Goal: Task Accomplishment & Management: Complete application form

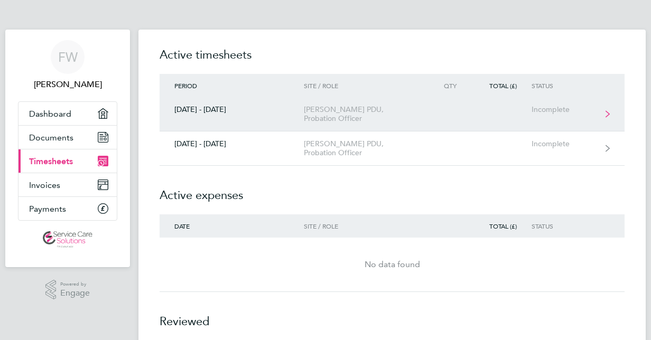
click at [606, 110] on icon at bounding box center [607, 113] width 4 height 7
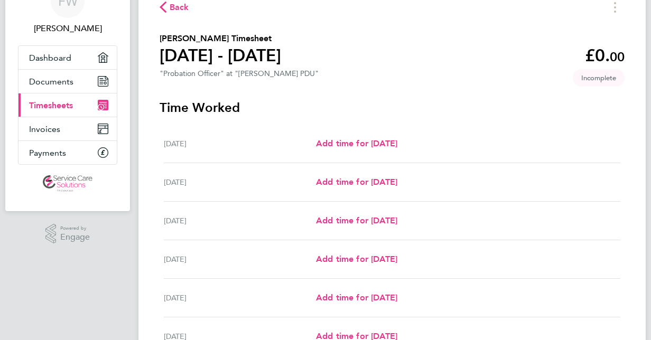
scroll to position [53, 0]
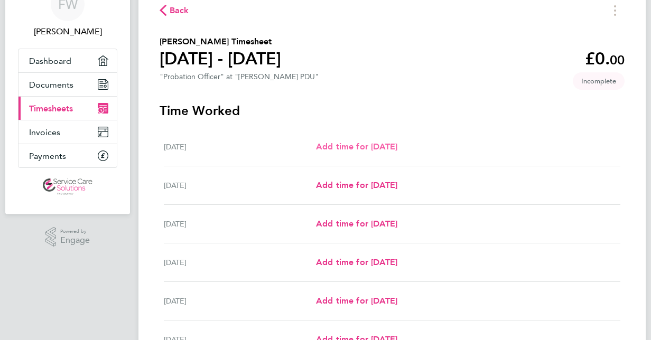
click at [356, 147] on span "Add time for [DATE]" at bounding box center [356, 147] width 81 height 10
select select "30"
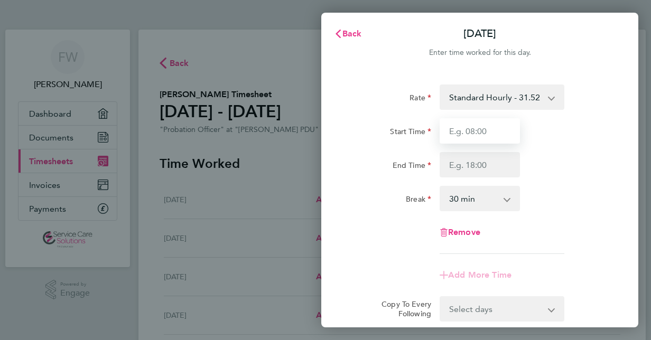
click at [476, 131] on input "Start Time" at bounding box center [480, 130] width 80 height 25
click at [490, 131] on input "Start Time" at bounding box center [480, 130] width 80 height 25
click at [460, 133] on input "Start Time" at bounding box center [480, 130] width 80 height 25
click at [474, 130] on input "Start Time" at bounding box center [480, 130] width 80 height 25
type input "9"
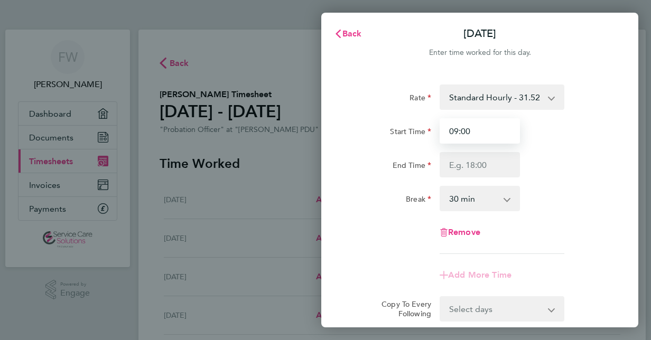
type input "09:00"
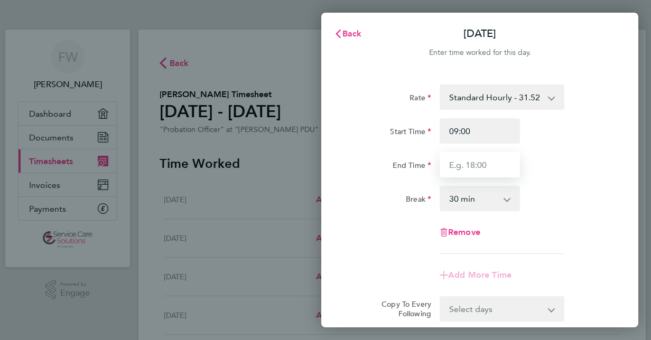
click at [474, 167] on input "End Time" at bounding box center [480, 164] width 80 height 25
click at [474, 165] on input "End Time" at bounding box center [480, 164] width 80 height 25
click at [474, 166] on input "End Time" at bounding box center [480, 164] width 80 height 25
click at [490, 164] on input "End Time" at bounding box center [480, 164] width 80 height 25
drag, startPoint x: 486, startPoint y: 165, endPoint x: 498, endPoint y: 161, distance: 12.9
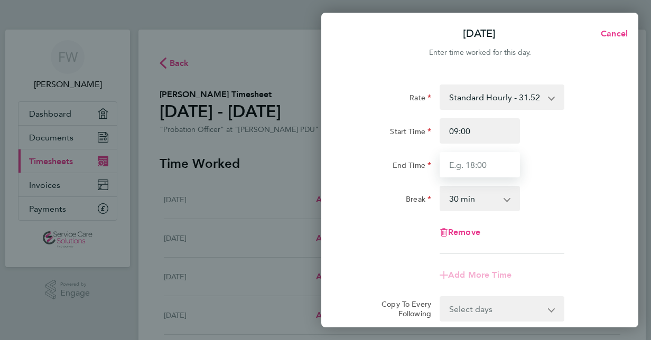
click at [493, 162] on input "End Time" at bounding box center [480, 164] width 80 height 25
click at [488, 164] on input "End Time" at bounding box center [480, 164] width 80 height 25
drag, startPoint x: 484, startPoint y: 163, endPoint x: 498, endPoint y: 162, distance: 13.8
click at [498, 162] on input "End Time" at bounding box center [480, 164] width 80 height 25
click at [493, 162] on input "End Time" at bounding box center [480, 164] width 80 height 25
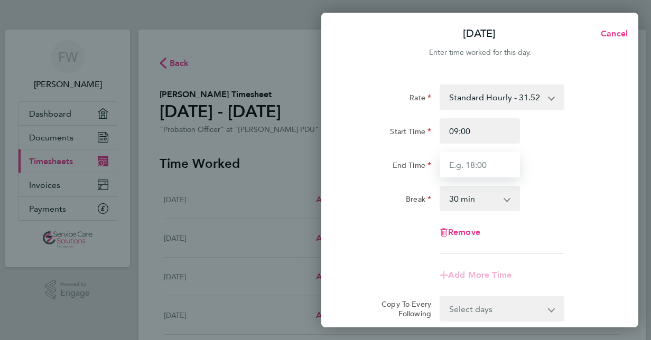
click at [486, 163] on input "End Time" at bounding box center [480, 164] width 80 height 25
click at [455, 166] on input "End Time" at bounding box center [480, 164] width 80 height 25
click at [452, 165] on input "End Time" at bounding box center [480, 164] width 80 height 25
click at [494, 166] on input "End Time" at bounding box center [480, 164] width 80 height 25
click at [488, 165] on input "End Time" at bounding box center [480, 164] width 80 height 25
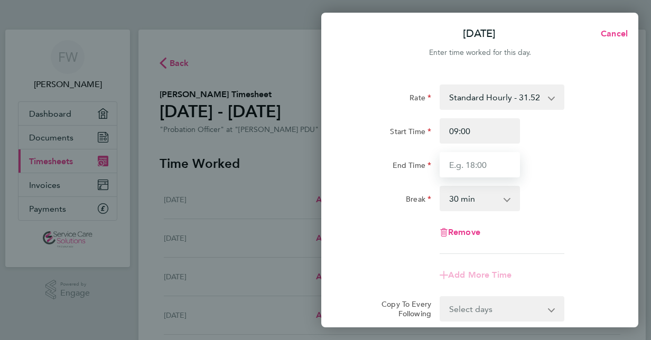
click at [487, 165] on input "End Time" at bounding box center [480, 164] width 80 height 25
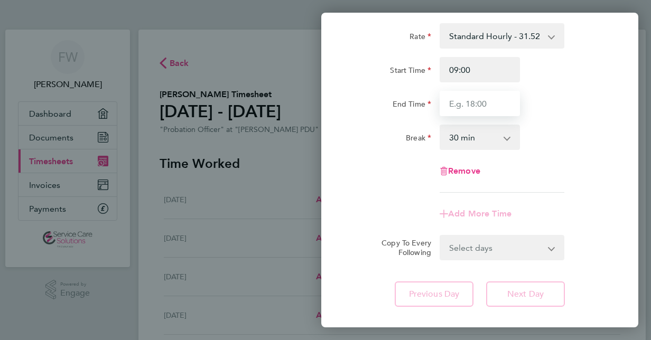
scroll to position [15, 0]
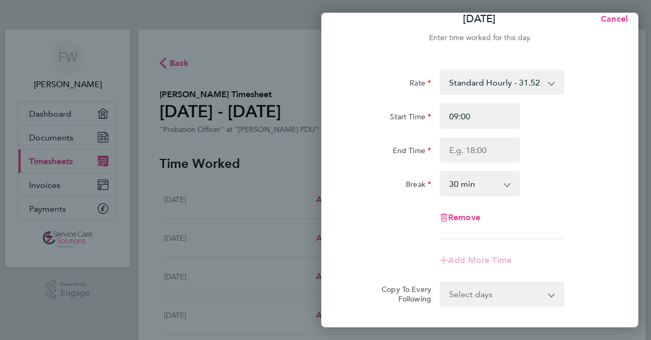
click at [504, 184] on select "0 min 15 min 30 min 45 min 60 min 75 min 90 min" at bounding box center [474, 183] width 66 height 23
click at [547, 178] on div "Break 0 min 15 min 30 min 45 min 60 min 75 min 90 min" at bounding box center [480, 183] width 266 height 25
click at [501, 147] on input "End Time" at bounding box center [480, 149] width 80 height 25
click at [474, 115] on input "09:00" at bounding box center [480, 116] width 80 height 25
click at [519, 147] on div at bounding box center [479, 149] width 89 height 25
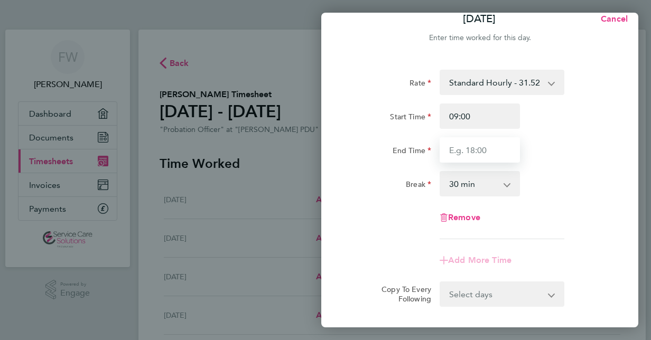
click at [495, 151] on input "End Time" at bounding box center [480, 149] width 80 height 25
click at [495, 150] on input "End Time" at bounding box center [480, 149] width 80 height 25
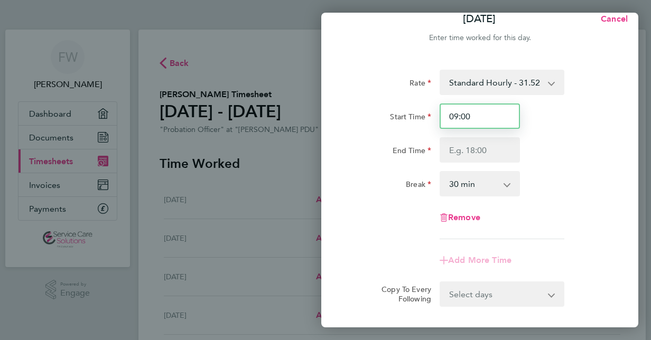
drag, startPoint x: 466, startPoint y: 114, endPoint x: 474, endPoint y: 114, distance: 8.5
click at [469, 114] on input "09:00" at bounding box center [480, 116] width 80 height 25
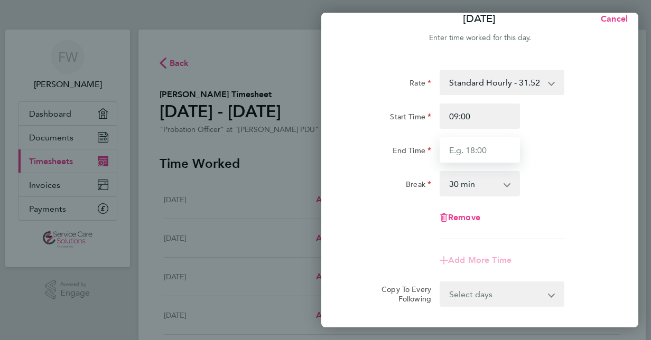
click at [447, 149] on input "End Time" at bounding box center [480, 149] width 80 height 25
click at [490, 157] on input "End Time" at bounding box center [480, 149] width 80 height 25
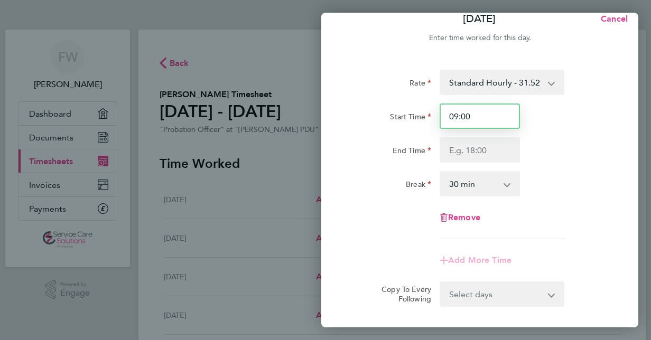
click at [474, 113] on input "09:00" at bounding box center [480, 116] width 80 height 25
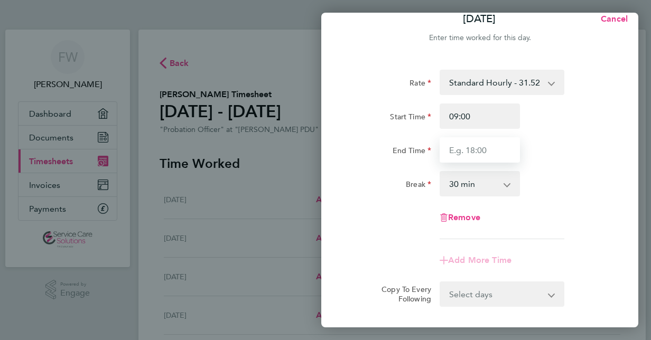
click at [519, 148] on input "End Time" at bounding box center [480, 149] width 80 height 25
click at [517, 147] on input "End Time" at bounding box center [480, 149] width 80 height 25
click at [485, 152] on input "End Time" at bounding box center [480, 149] width 80 height 25
click at [485, 148] on input "End Time" at bounding box center [480, 149] width 80 height 25
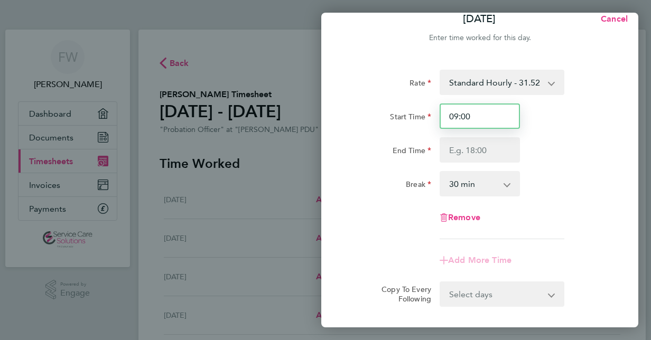
click at [450, 113] on input "09:00" at bounding box center [480, 116] width 80 height 25
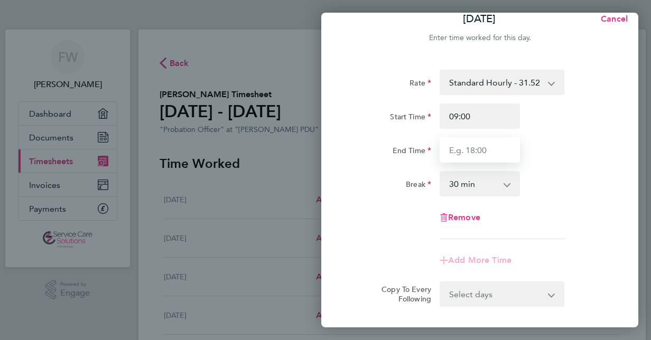
click at [448, 148] on input "End Time" at bounding box center [480, 149] width 80 height 25
click at [486, 150] on input "End Time" at bounding box center [480, 149] width 80 height 25
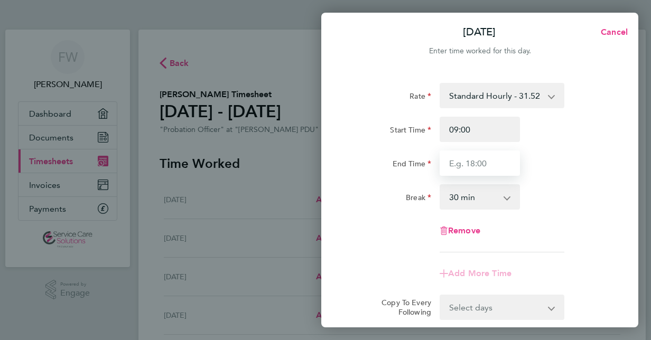
scroll to position [0, 0]
click at [462, 164] on input "End Time" at bounding box center [480, 164] width 80 height 25
click at [483, 167] on input "End Time" at bounding box center [480, 164] width 80 height 25
click at [489, 168] on input "End Time" at bounding box center [480, 164] width 80 height 25
drag, startPoint x: 492, startPoint y: 169, endPoint x: 501, endPoint y: 164, distance: 9.7
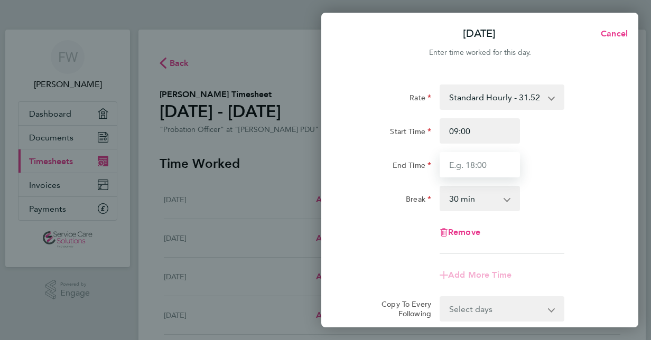
click at [493, 169] on input "End Time" at bounding box center [480, 164] width 80 height 25
click at [621, 27] on button "Cancel" at bounding box center [611, 33] width 54 height 21
select select "30"
click at [347, 33] on span "Back" at bounding box center [352, 34] width 20 height 10
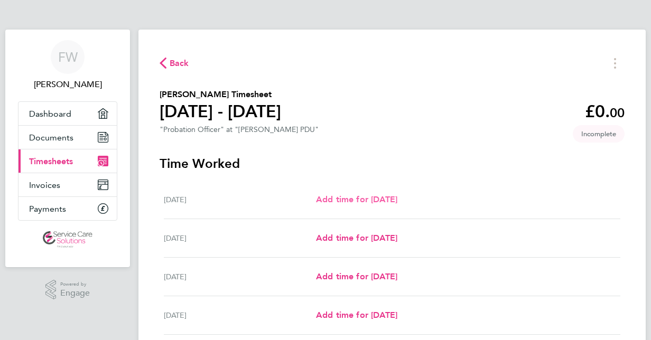
click at [352, 198] on span "Add time for [DATE]" at bounding box center [356, 199] width 81 height 10
select select "30"
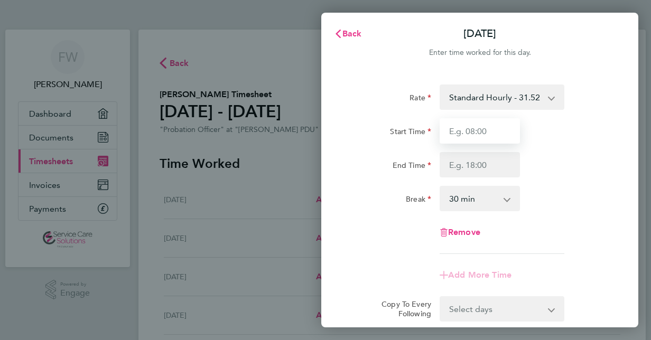
click at [487, 130] on input "Start Time" at bounding box center [480, 130] width 80 height 25
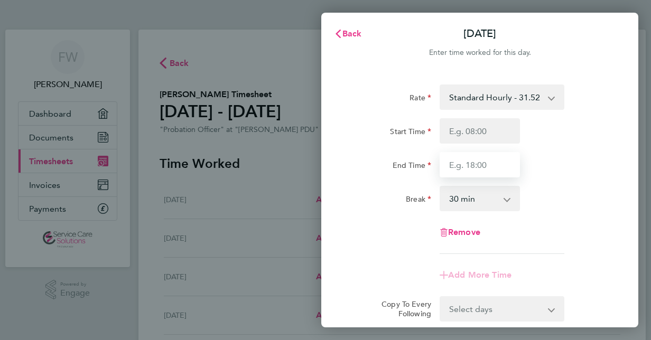
click at [492, 166] on input "End Time" at bounding box center [480, 164] width 80 height 25
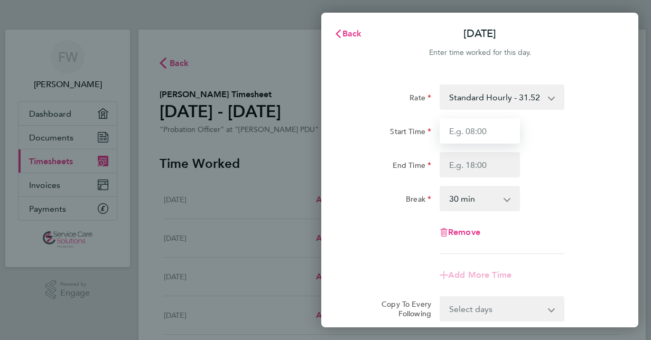
drag, startPoint x: 484, startPoint y: 131, endPoint x: 510, endPoint y: 127, distance: 26.8
click at [492, 130] on input "Start Time" at bounding box center [480, 130] width 80 height 25
drag, startPoint x: 488, startPoint y: 131, endPoint x: 495, endPoint y: 131, distance: 6.3
click at [493, 131] on input "Start Time" at bounding box center [480, 130] width 80 height 25
drag, startPoint x: 486, startPoint y: 129, endPoint x: 492, endPoint y: 128, distance: 6.4
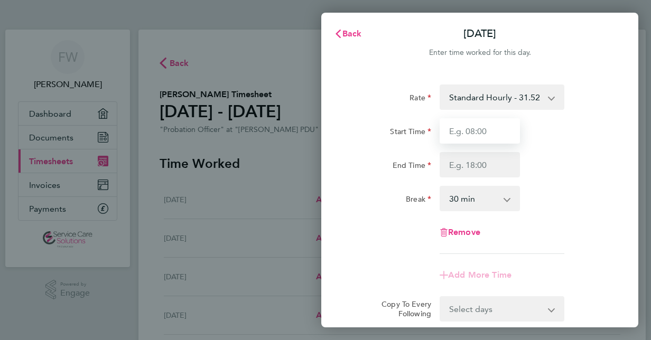
click at [490, 129] on input "Start Time" at bounding box center [480, 130] width 80 height 25
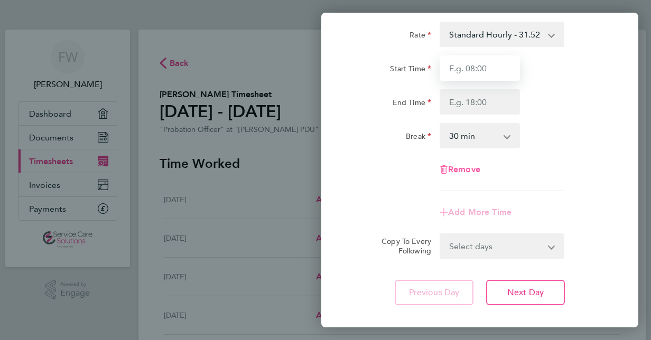
scroll to position [120, 0]
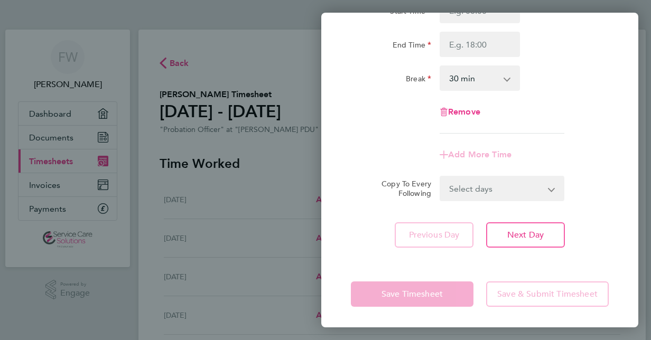
click at [548, 190] on select "Select days Day Weekday (Mon-Fri) Weekend (Sat-Sun) [DATE] [DATE] [DATE] [DATE]…" at bounding box center [496, 188] width 111 height 23
click at [552, 185] on app-icon-cross-button at bounding box center [558, 188] width 13 height 23
click at [506, 79] on app-icon-cross-button at bounding box center [512, 78] width 13 height 23
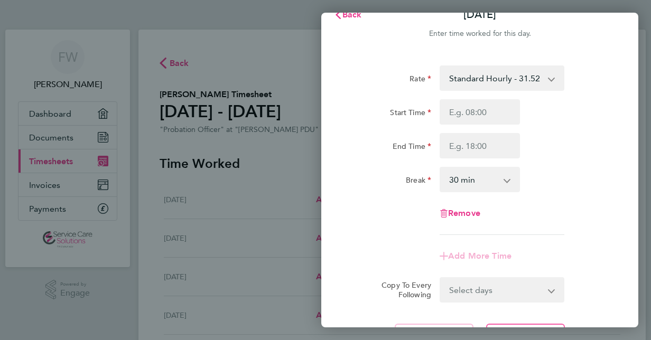
scroll to position [0, 0]
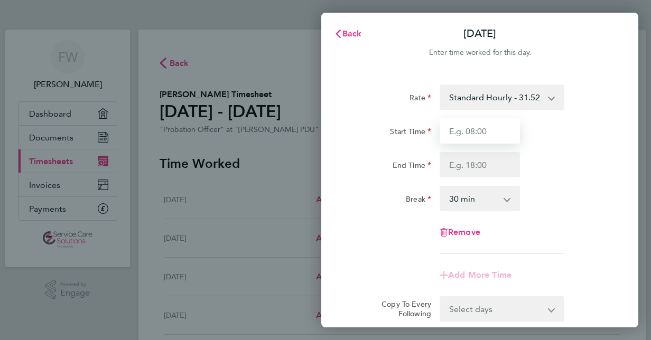
click at [469, 132] on input "Start Time" at bounding box center [480, 130] width 80 height 25
click at [488, 129] on input "Start Time" at bounding box center [480, 130] width 80 height 25
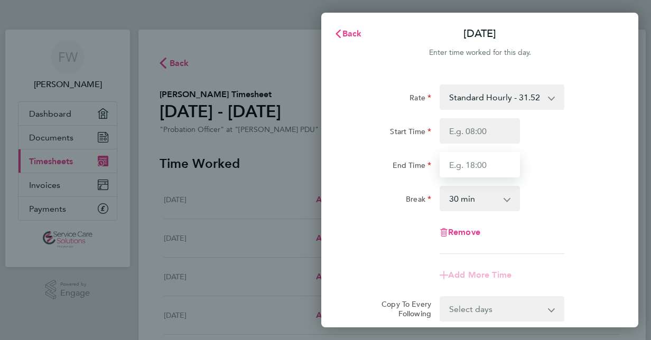
click at [450, 166] on input "End Time" at bounding box center [480, 164] width 80 height 25
click at [551, 97] on app-icon-cross-button at bounding box center [557, 97] width 13 height 23
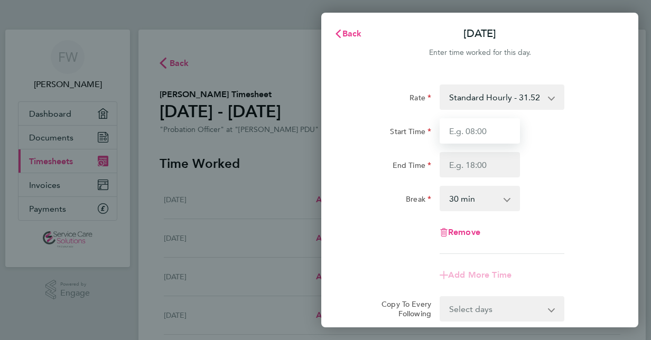
click at [476, 129] on input "Start Time" at bounding box center [480, 130] width 80 height 25
click at [490, 129] on input "Start Time" at bounding box center [480, 130] width 80 height 25
click at [487, 132] on input "Start Time" at bounding box center [480, 130] width 80 height 25
click at [349, 30] on span "Back" at bounding box center [352, 34] width 20 height 10
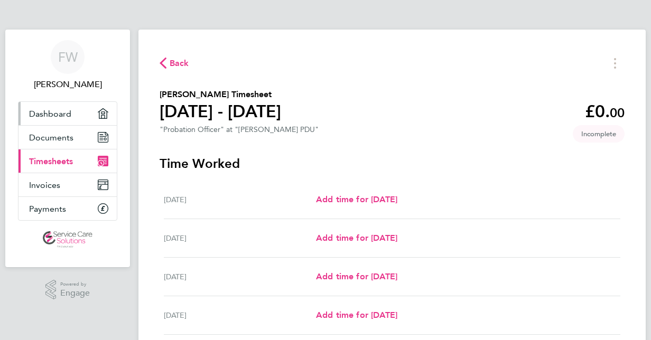
click at [58, 106] on link "Dashboard" at bounding box center [67, 113] width 98 height 23
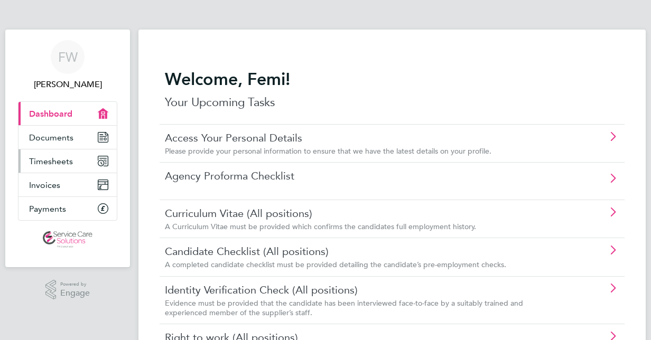
click at [73, 156] on link "Timesheets" at bounding box center [67, 161] width 98 height 23
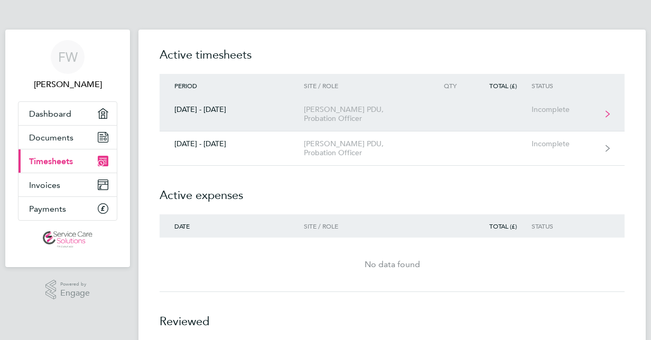
click at [605, 109] on link "[DATE] - [DATE] [PERSON_NAME] PDU, Probation Officer Incomplete" at bounding box center [392, 114] width 465 height 34
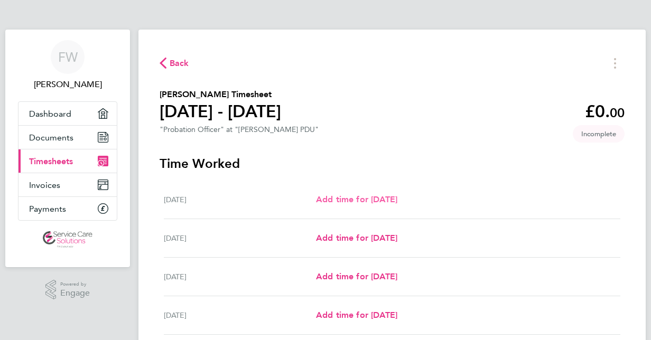
click at [354, 200] on span "Add time for [DATE]" at bounding box center [356, 199] width 81 height 10
select select "30"
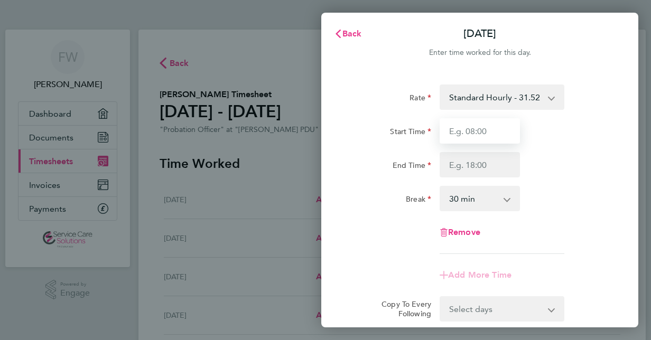
click at [463, 131] on input "Start Time" at bounding box center [480, 130] width 80 height 25
click at [491, 130] on input "Start Time" at bounding box center [480, 130] width 80 height 25
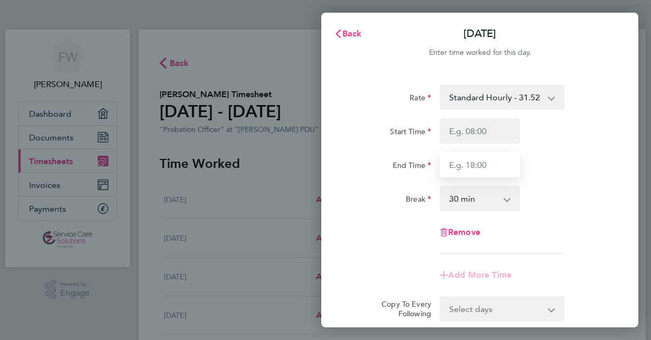
click at [488, 163] on input "End Time" at bounding box center [480, 164] width 80 height 25
click at [344, 32] on span "Back" at bounding box center [352, 34] width 20 height 10
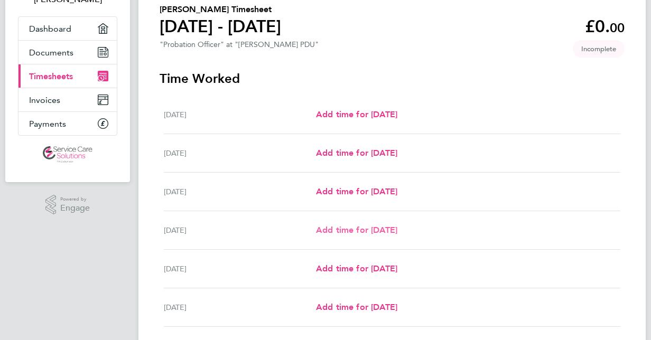
scroll to position [202, 0]
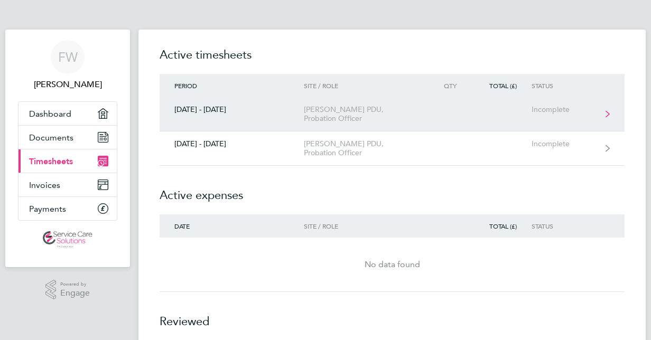
click at [607, 110] on icon at bounding box center [607, 113] width 4 height 7
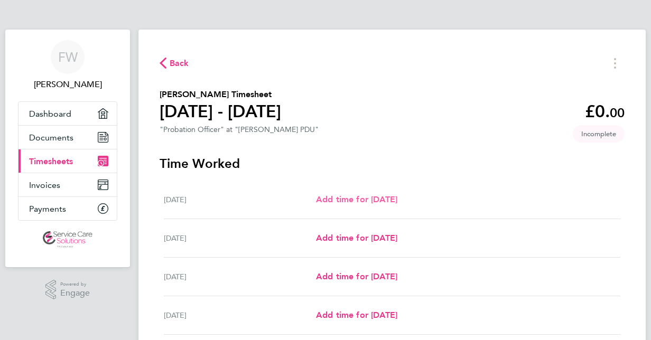
click at [376, 200] on span "Add time for [DATE]" at bounding box center [356, 199] width 81 height 10
select select "30"
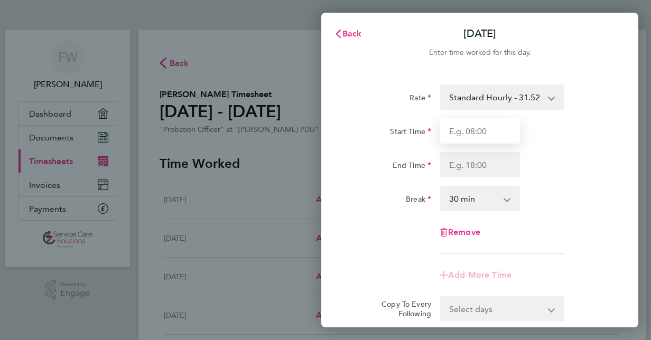
click at [464, 131] on input "Start Time" at bounding box center [480, 130] width 80 height 25
type input "09:00"
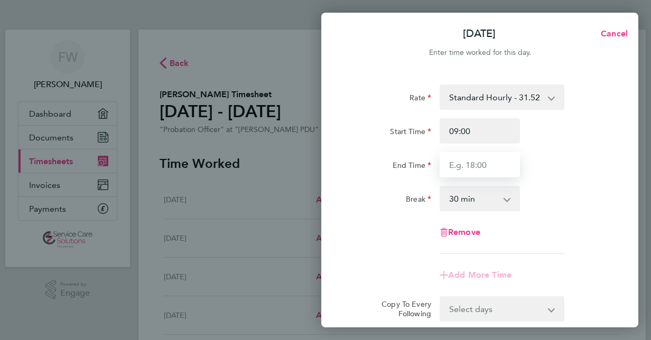
click at [467, 165] on input "End Time" at bounding box center [480, 164] width 80 height 25
click at [490, 165] on input "End Time" at bounding box center [480, 164] width 80 height 25
click at [487, 163] on input "End Time" at bounding box center [480, 164] width 80 height 25
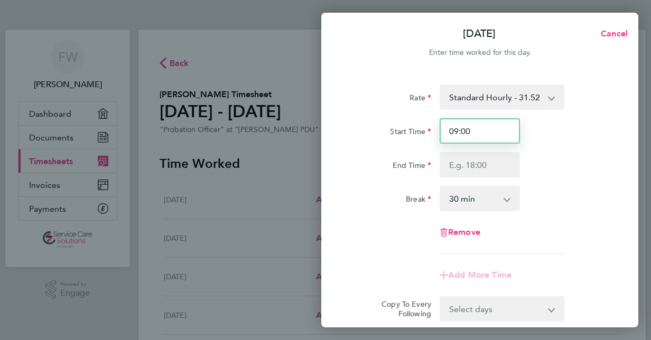
drag, startPoint x: 468, startPoint y: 130, endPoint x: 474, endPoint y: 130, distance: 6.3
click at [468, 130] on input "09:00" at bounding box center [480, 130] width 80 height 25
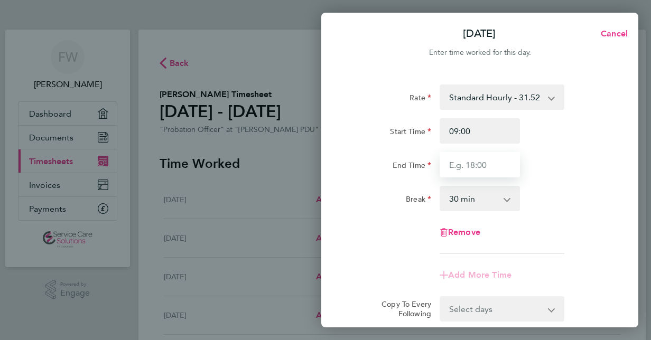
click at [459, 166] on input "End Time" at bounding box center [480, 164] width 80 height 25
type input "0"
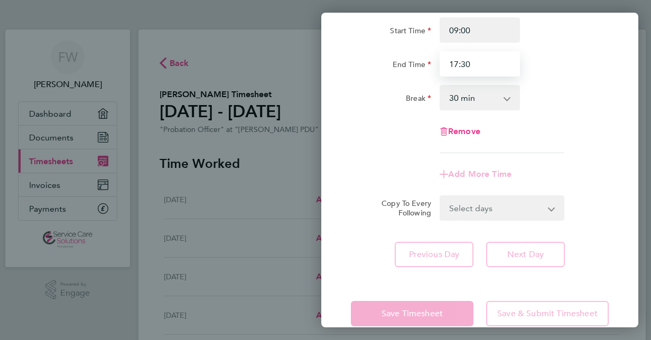
scroll to position [120, 0]
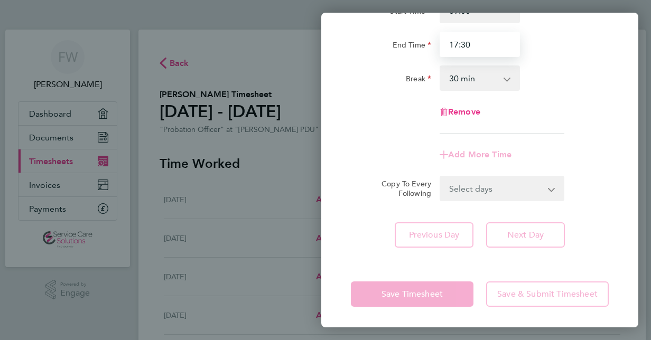
type input "17:30"
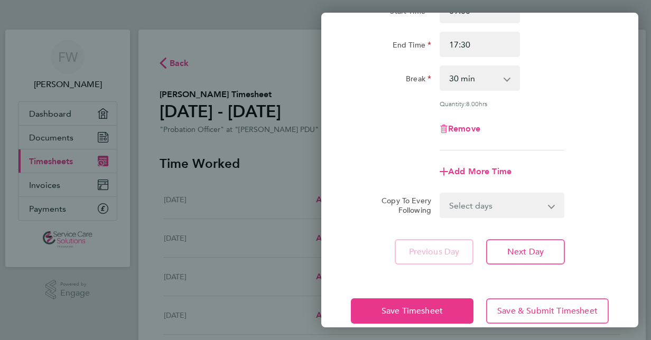
click at [512, 237] on div "Rate Standard Hourly - 31.52 Start Time 09:00 End Time 17:30 Break 0 min 15 min…" at bounding box center [479, 114] width 317 height 326
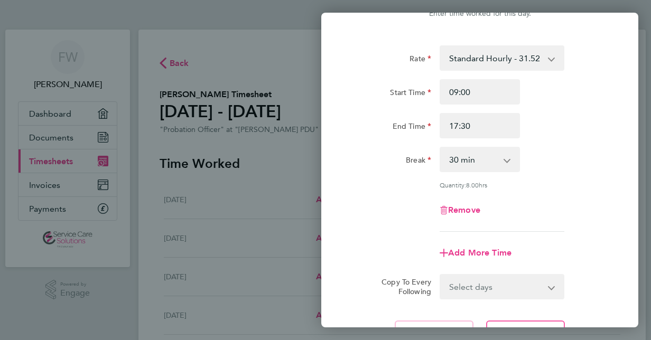
scroll to position [137, 0]
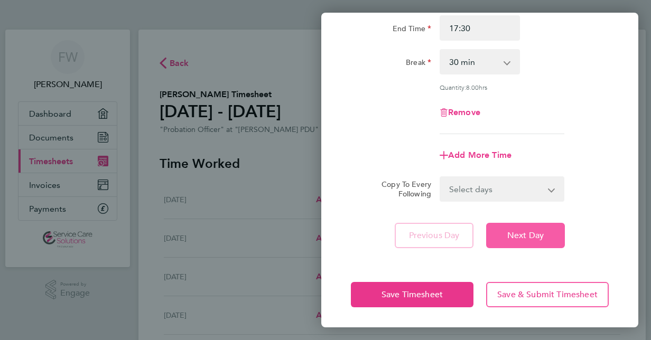
click at [512, 237] on span "Next Day" at bounding box center [525, 235] width 36 height 11
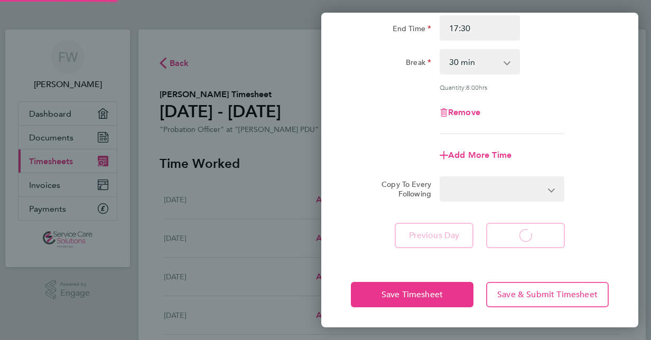
select select "30"
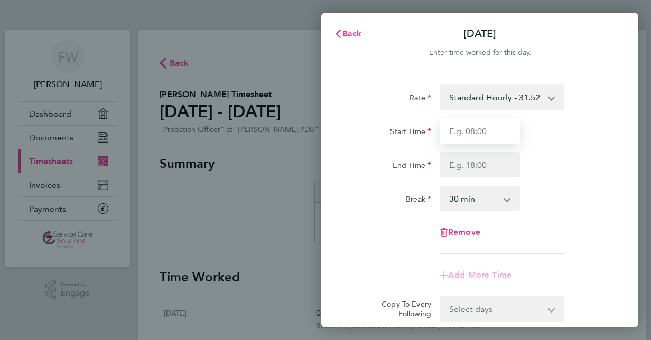
click at [448, 131] on input "Start Time" at bounding box center [480, 130] width 80 height 25
type input "09:00"
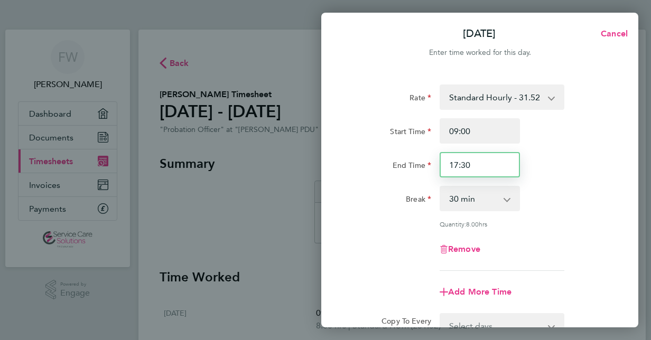
click at [450, 167] on input "17:30" at bounding box center [480, 164] width 80 height 25
click at [471, 163] on input "17:30" at bounding box center [480, 164] width 80 height 25
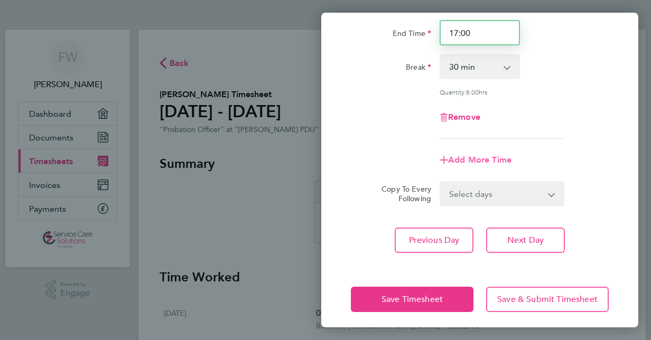
scroll to position [137, 0]
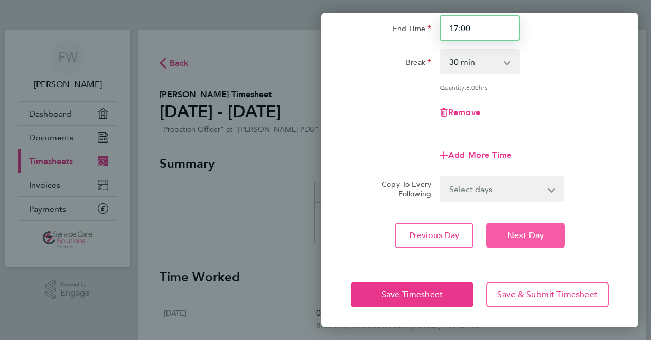
type input "17:00"
click at [519, 236] on span "Next Day" at bounding box center [525, 235] width 36 height 11
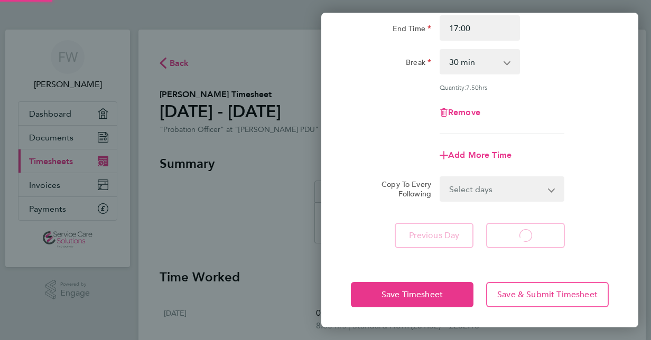
select select "30"
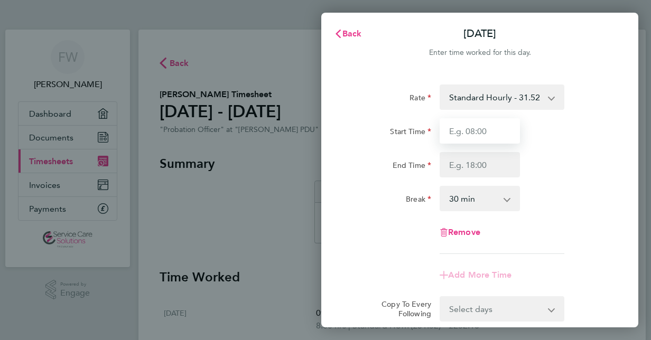
click at [447, 131] on input "Start Time" at bounding box center [480, 130] width 80 height 25
type input "08:30"
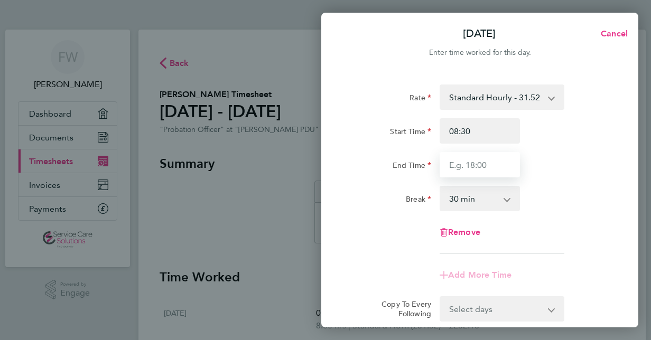
click at [448, 164] on input "End Time" at bounding box center [480, 164] width 80 height 25
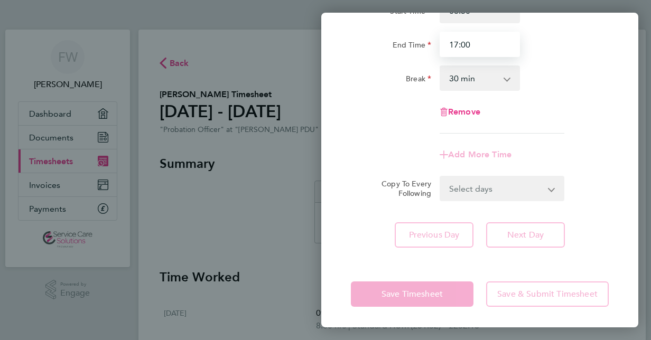
scroll to position [120, 0]
type input "17:00"
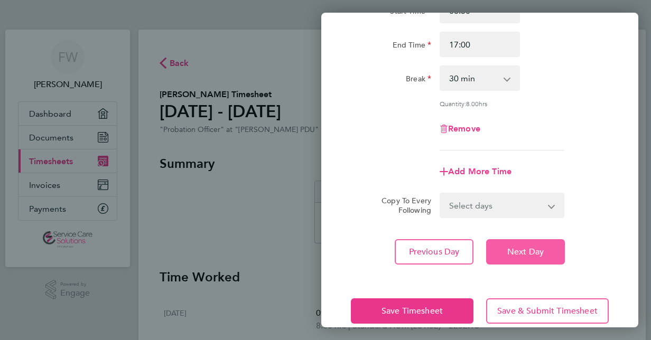
click at [511, 239] on app-form-button "Next Day" at bounding box center [522, 251] width 85 height 25
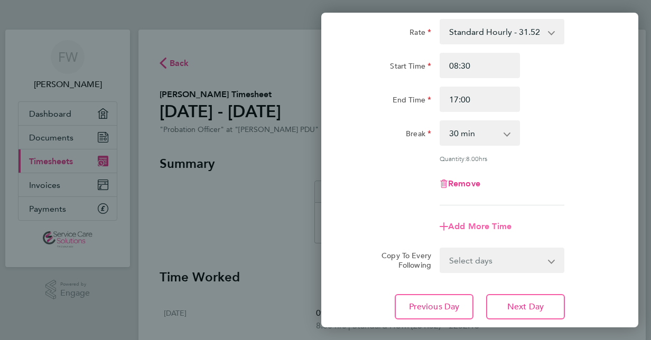
scroll to position [137, 0]
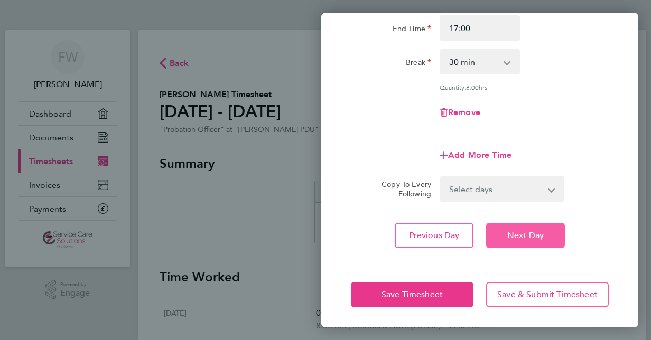
click at [520, 230] on span "Next Day" at bounding box center [525, 235] width 36 height 11
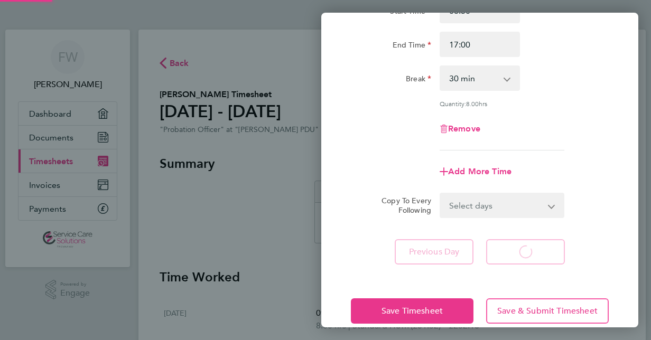
select select "30"
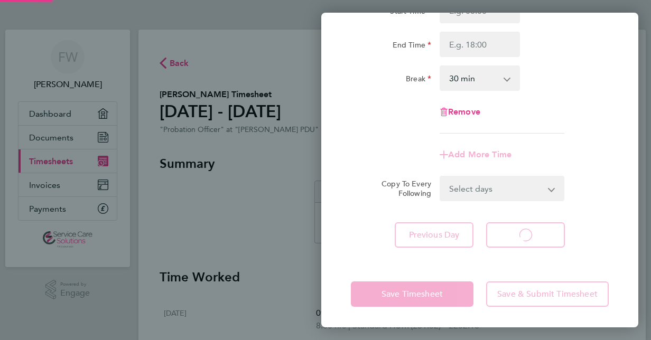
select select "30"
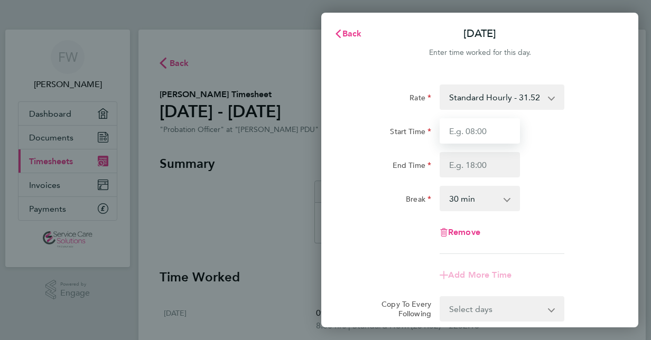
click at [449, 129] on input "Start Time" at bounding box center [480, 130] width 80 height 25
type input "07:30"
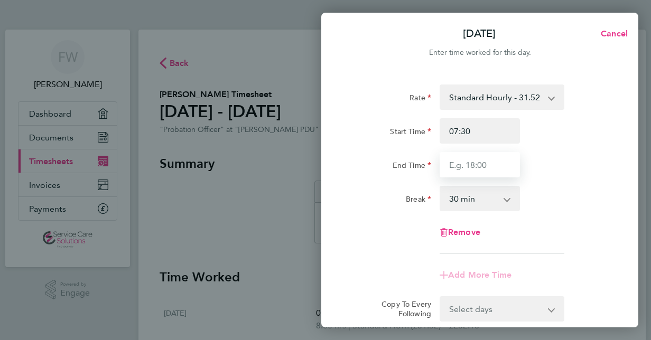
click at [445, 164] on input "End Time" at bounding box center [480, 164] width 80 height 25
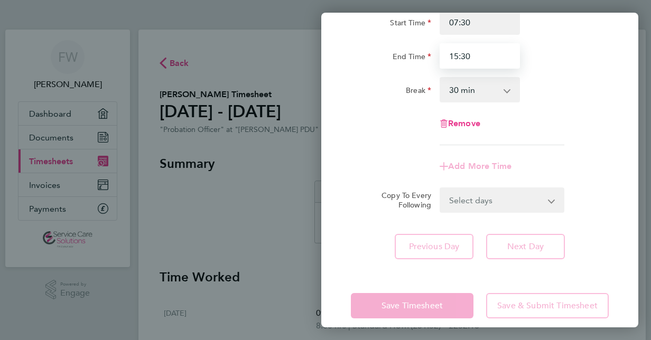
scroll to position [120, 0]
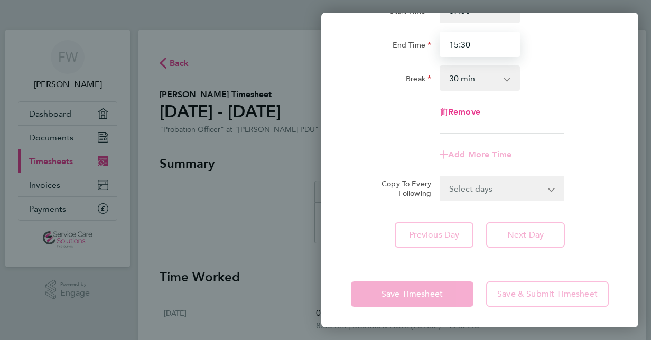
type input "15:30"
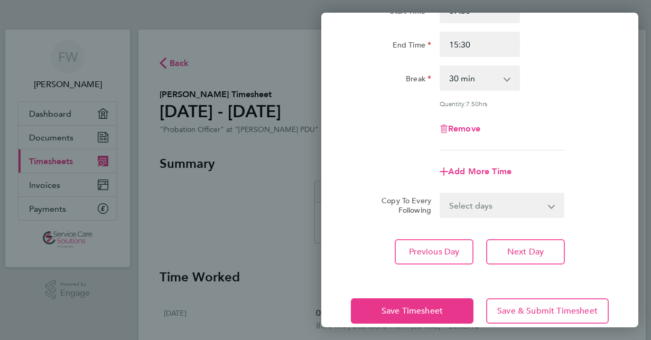
click at [511, 234] on div "Rate Standard Hourly - 31.52 Start Time 07:30 End Time 15:30 Break 0 min 15 min…" at bounding box center [479, 114] width 317 height 326
click at [547, 247] on button "Next Day" at bounding box center [525, 251] width 79 height 25
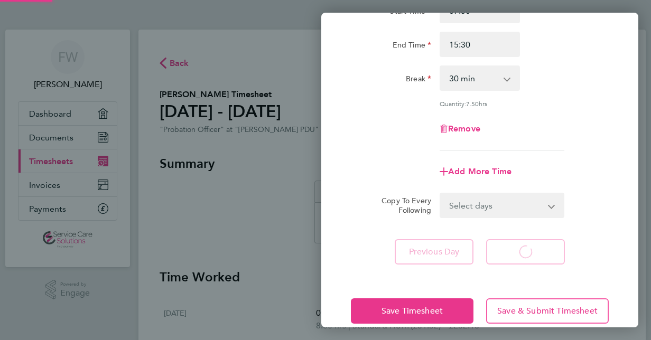
select select "30"
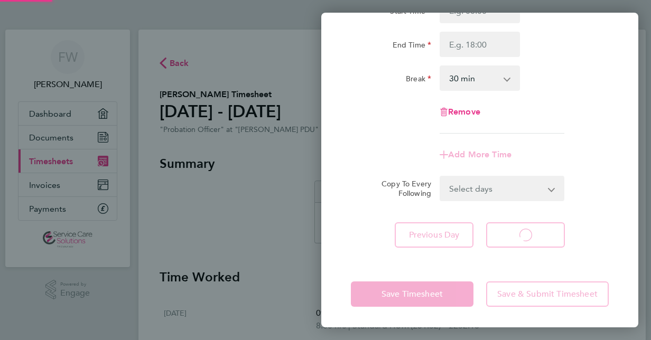
select select "30"
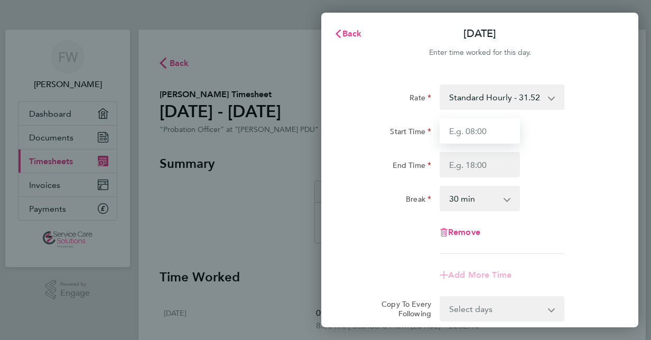
click at [449, 129] on input "Start Time" at bounding box center [480, 130] width 80 height 25
type input "09:00"
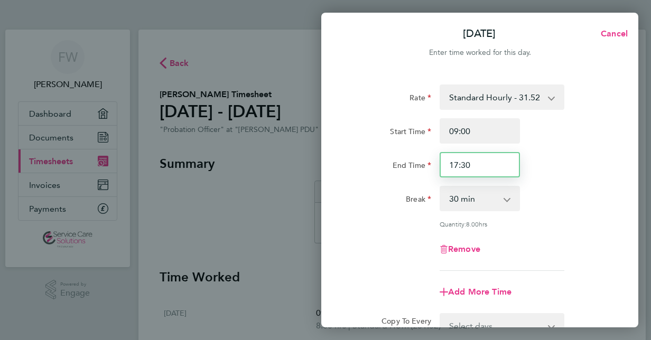
click at [452, 170] on input "17:30" at bounding box center [480, 164] width 80 height 25
click at [466, 164] on input "17:30" at bounding box center [480, 164] width 80 height 25
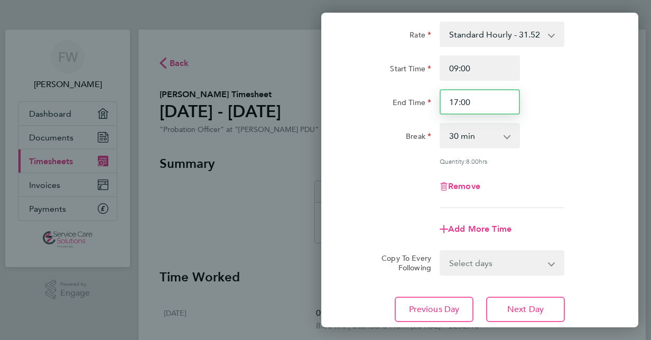
scroll to position [137, 0]
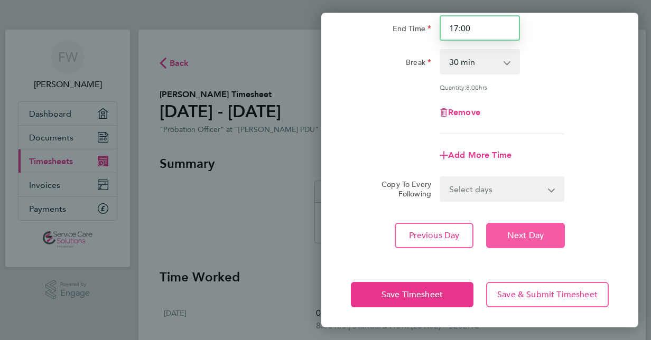
type input "17:00"
click at [508, 228] on button "Next Day" at bounding box center [525, 235] width 79 height 25
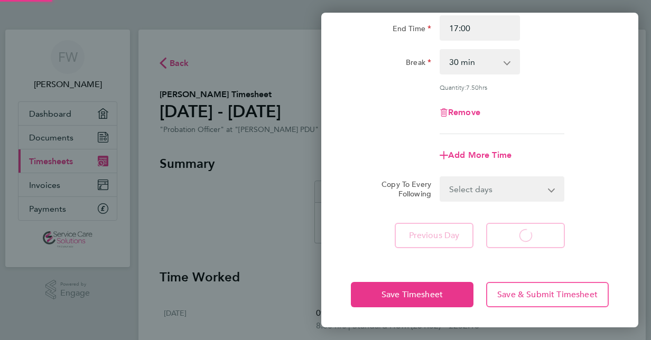
select select "30"
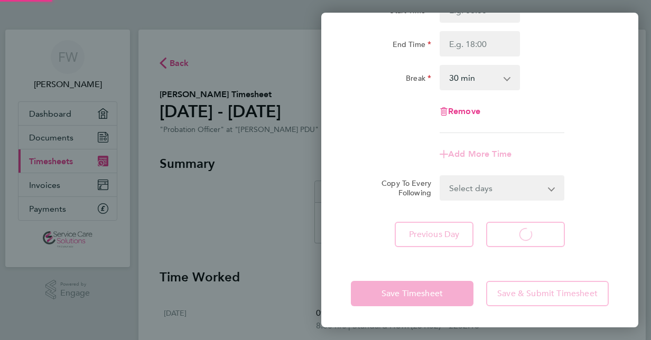
scroll to position [120, 0]
select select "30"
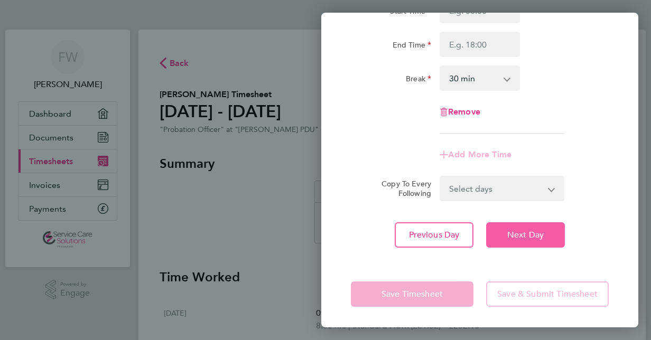
scroll to position [0, 0]
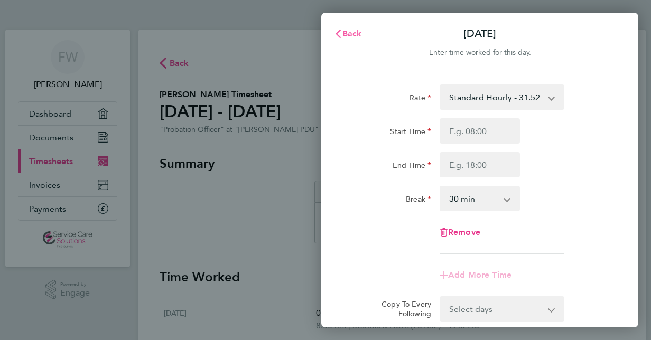
click at [344, 34] on span "Back" at bounding box center [352, 34] width 20 height 10
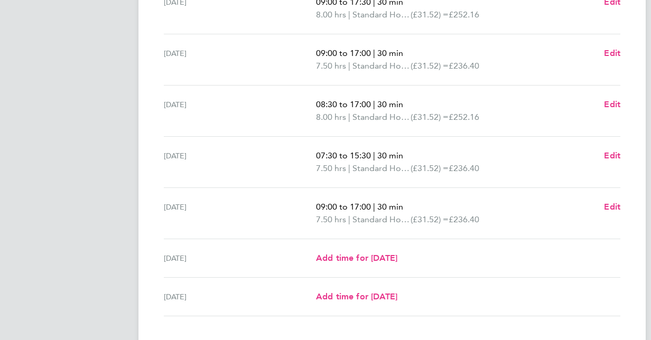
scroll to position [379, 0]
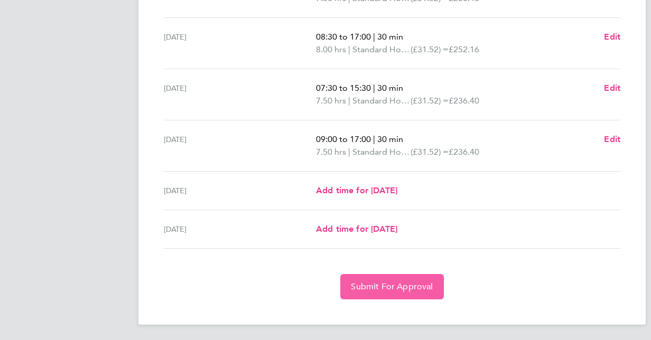
click at [384, 286] on span "Submit For Approval" at bounding box center [392, 287] width 82 height 11
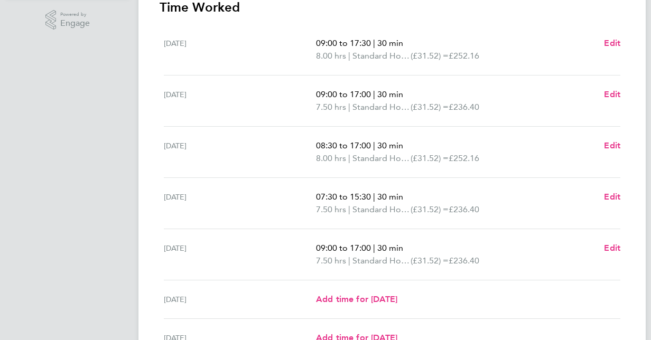
scroll to position [328, 0]
